Goal: Complete application form: Complete application form

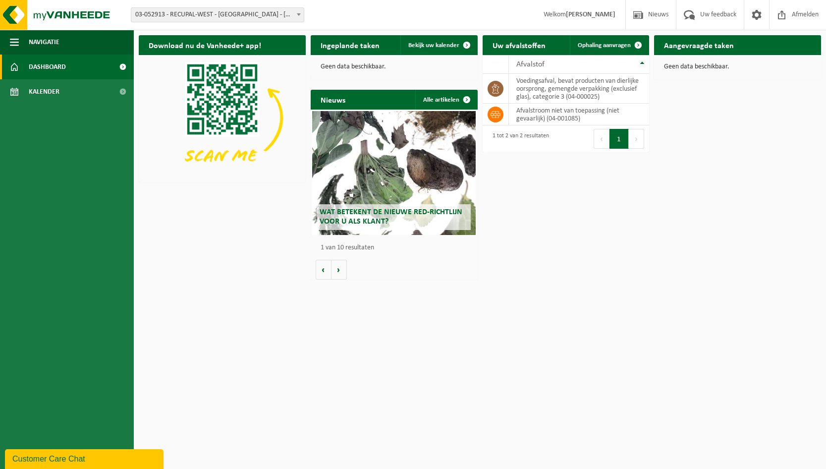
click at [298, 13] on span at bounding box center [299, 14] width 10 height 13
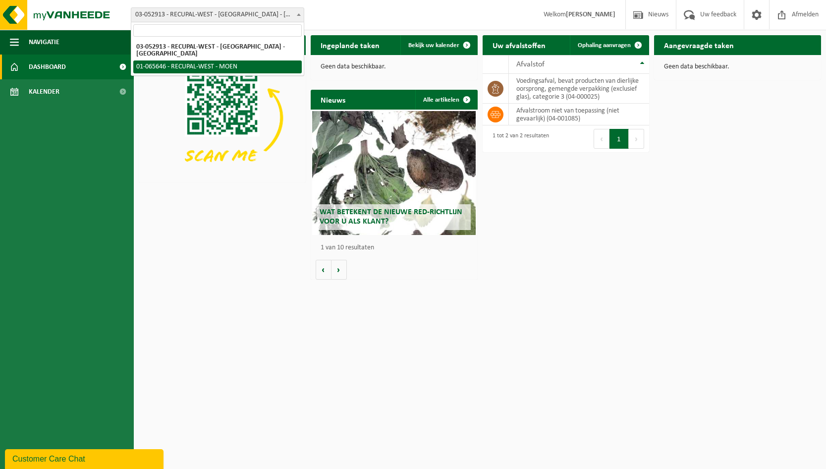
select select "31393"
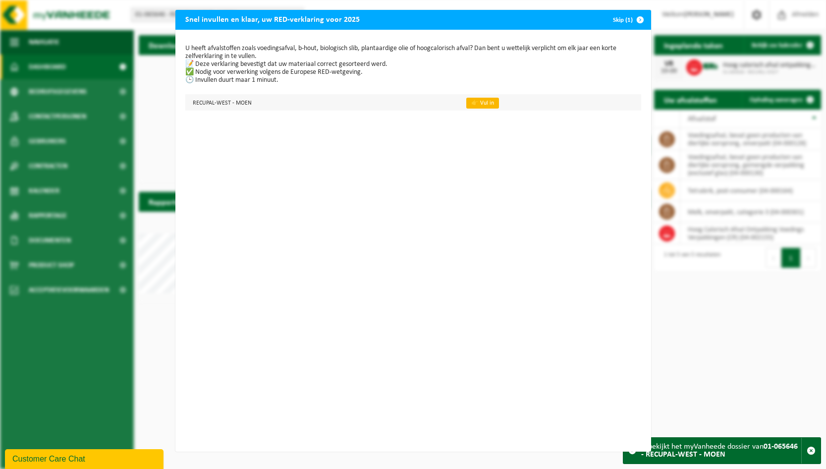
click at [476, 106] on link "👉 Vul in" at bounding box center [482, 103] width 33 height 11
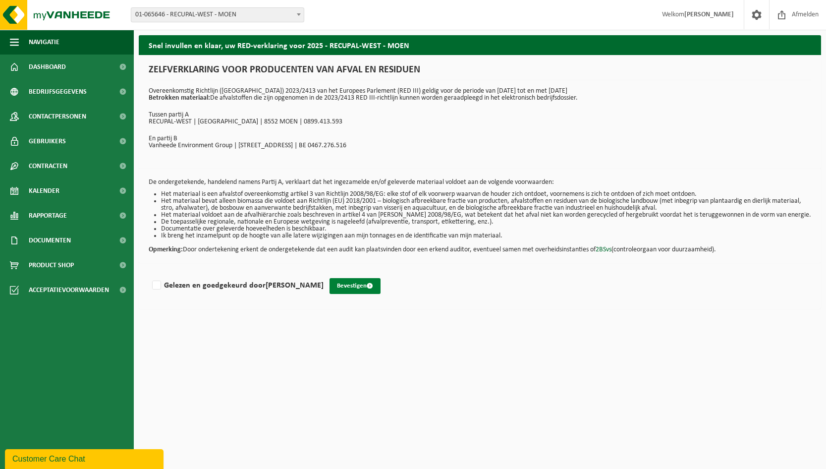
click at [337, 287] on button "Bevestigen" at bounding box center [354, 286] width 51 height 16
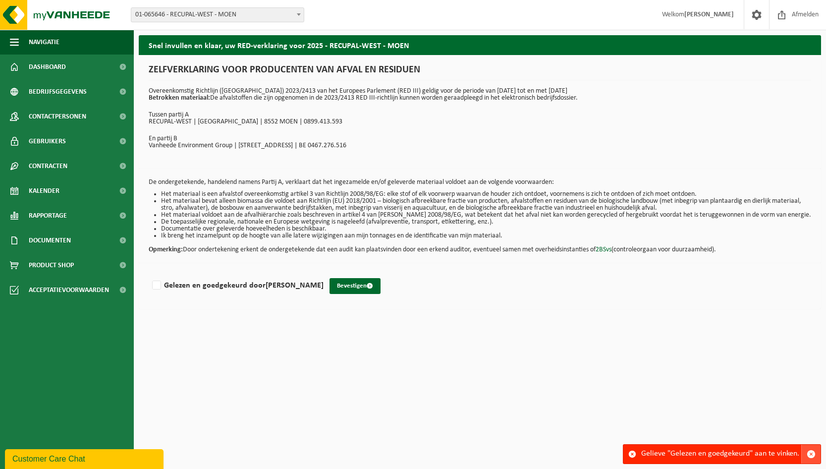
click at [813, 455] on span "button" at bounding box center [810, 453] width 9 height 9
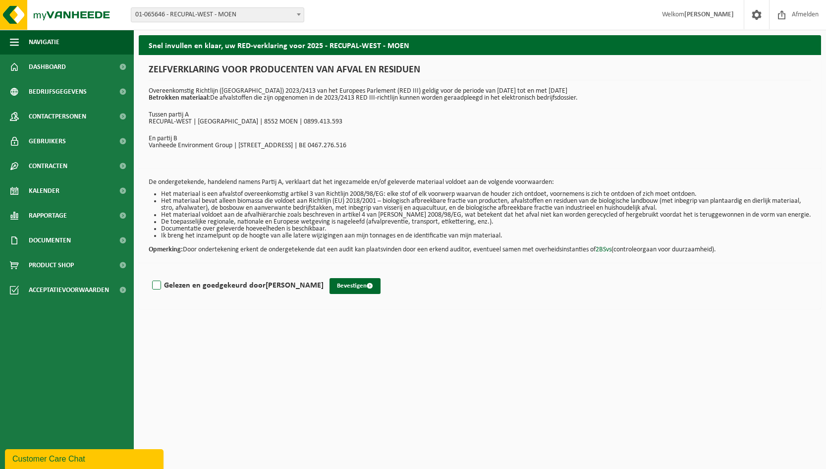
click at [157, 284] on label "Gelezen en goedgekeurd door [PERSON_NAME]" at bounding box center [236, 285] width 173 height 15
click at [323, 273] on input "Gelezen en goedgekeurd door [PERSON_NAME]" at bounding box center [323, 272] width 0 height 0
checkbox input "true"
click at [344, 289] on button "Bevestigen" at bounding box center [354, 286] width 51 height 16
